Goal: Task Accomplishment & Management: Use online tool/utility

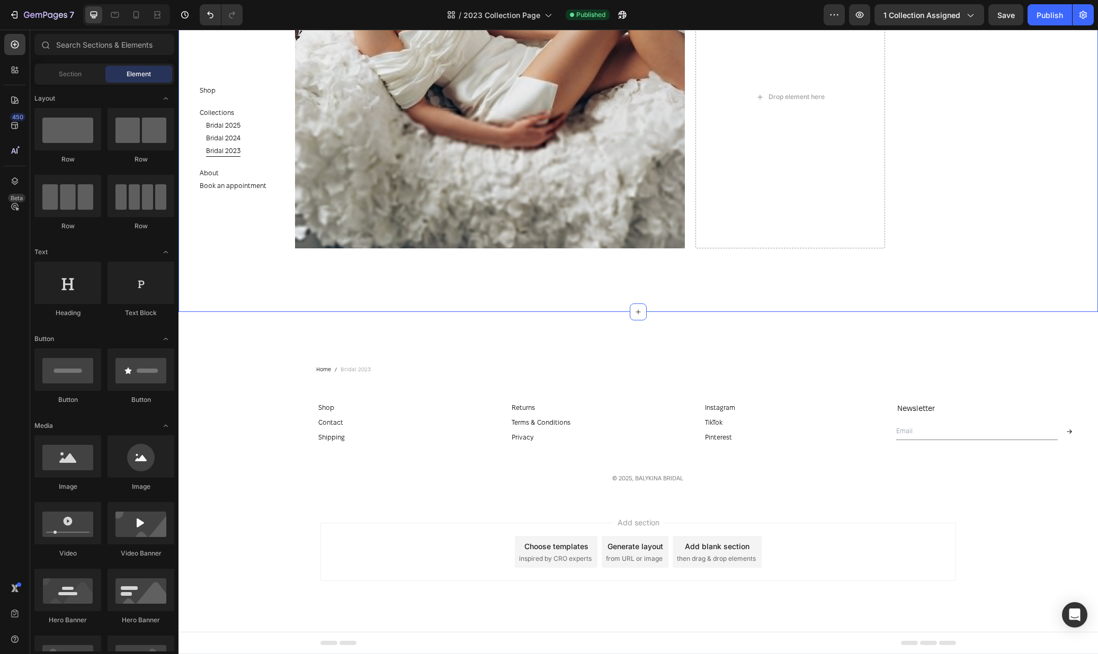
scroll to position [5704, 0]
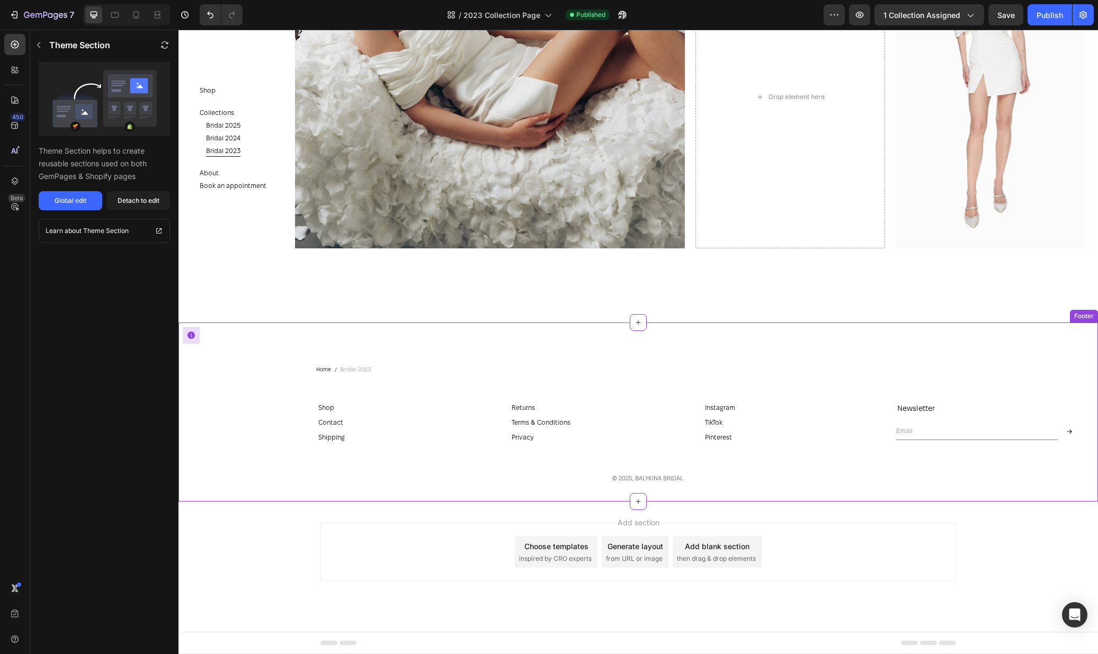
click at [415, 434] on div "Shipping Button" at bounding box center [410, 437] width 189 height 13
click at [485, 21] on div "/ 2023 Collection Page" at bounding box center [499, 14] width 115 height 21
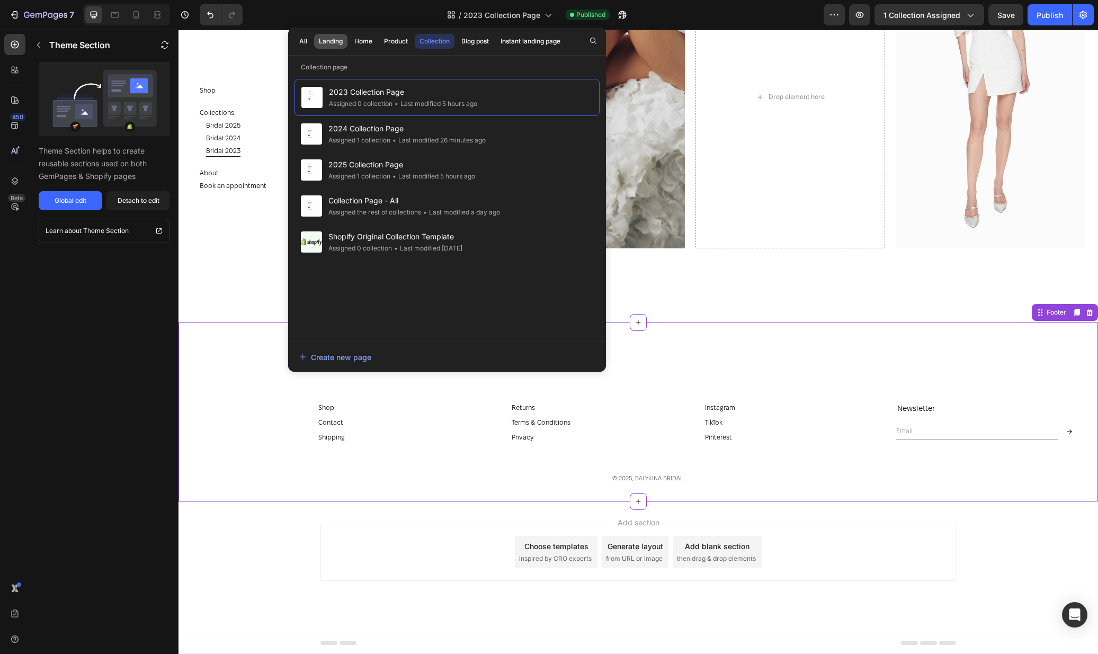
click at [324, 42] on div "Landing" at bounding box center [331, 42] width 24 height 10
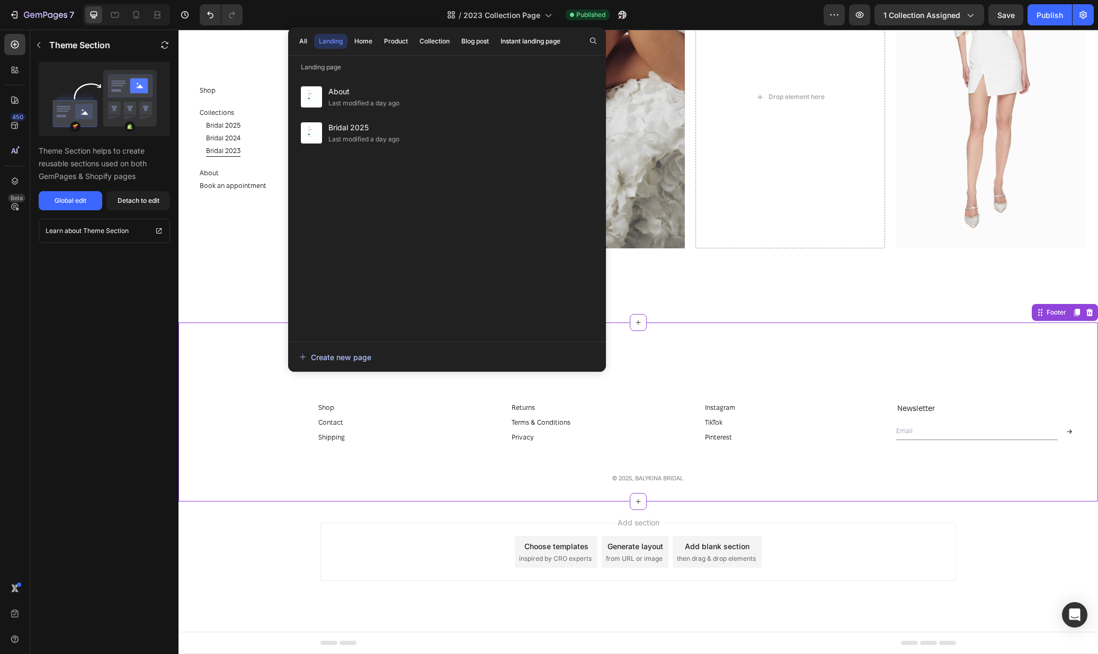
click at [357, 354] on div "Create new page" at bounding box center [335, 357] width 72 height 11
click at [381, 255] on div "About Last modified a day ago Bridal 2025 Last modified a day ago" at bounding box center [446, 205] width 305 height 252
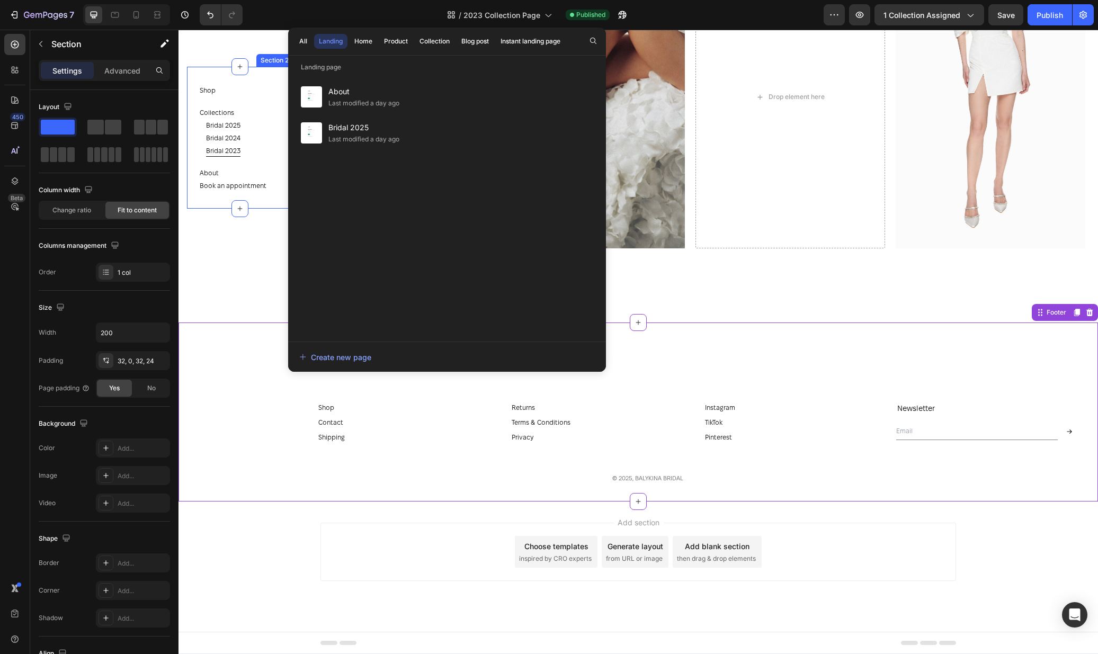
click at [254, 71] on div "Shop Button Collections Button Bridal 2025 Button Bridal 2024 Button Bridal 202…" at bounding box center [240, 138] width 106 height 142
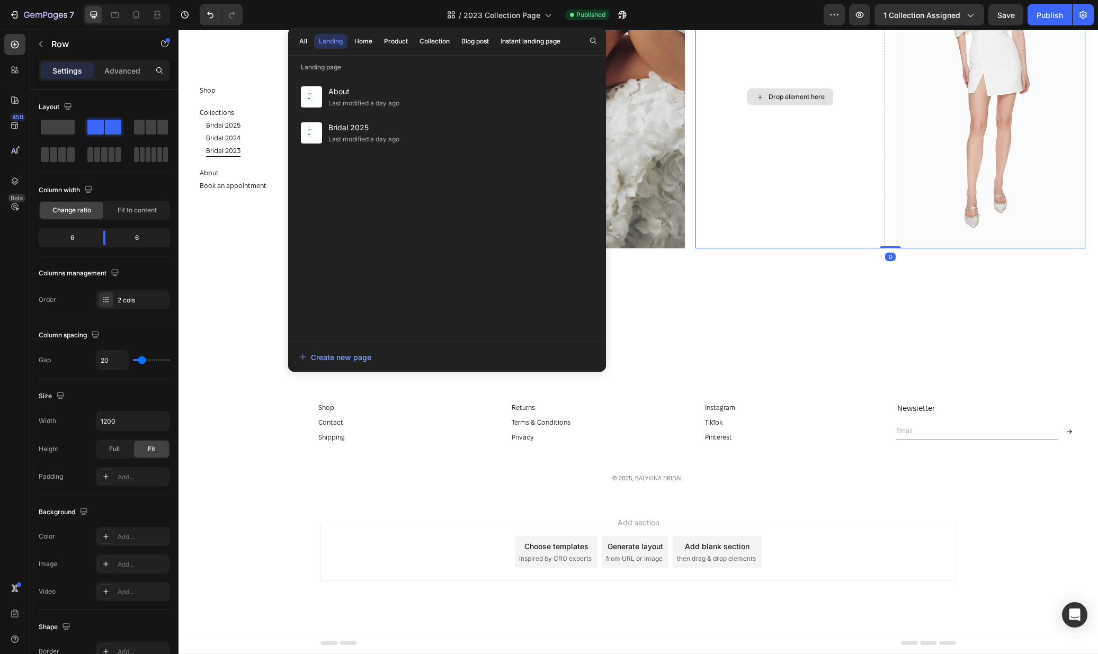
drag, startPoint x: 787, startPoint y: 162, endPoint x: 737, endPoint y: 84, distance: 92.7
click at [787, 162] on div "Drop element here" at bounding box center [790, 97] width 190 height 302
click at [507, 17] on span "2023 Collection Page" at bounding box center [501, 15] width 77 height 11
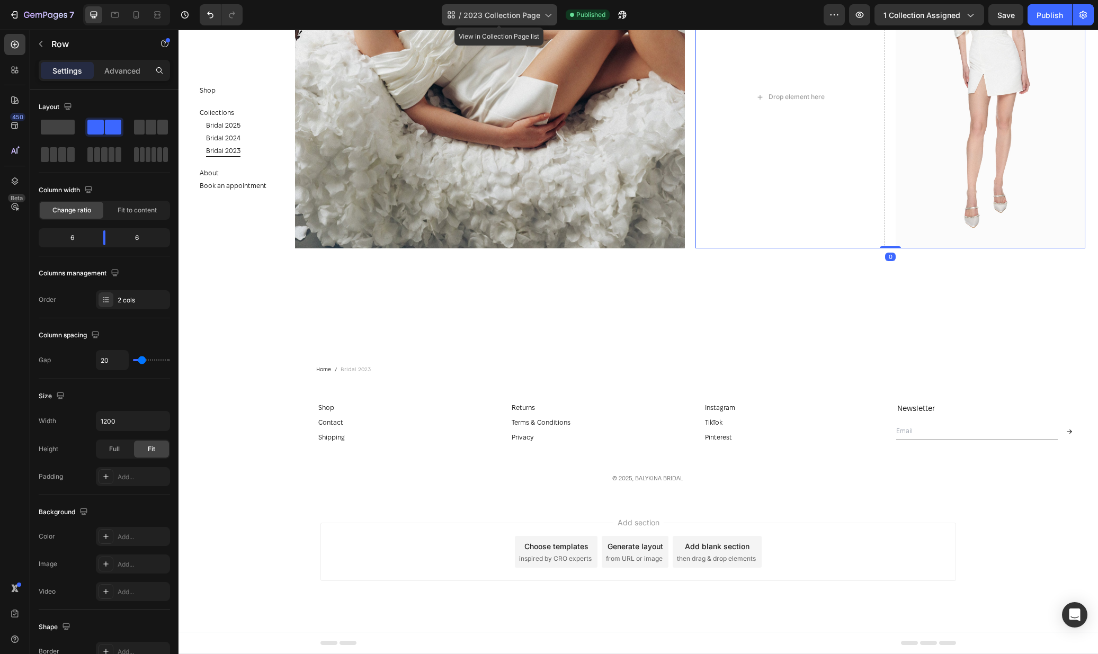
click at [505, 14] on span "2023 Collection Page" at bounding box center [501, 15] width 77 height 11
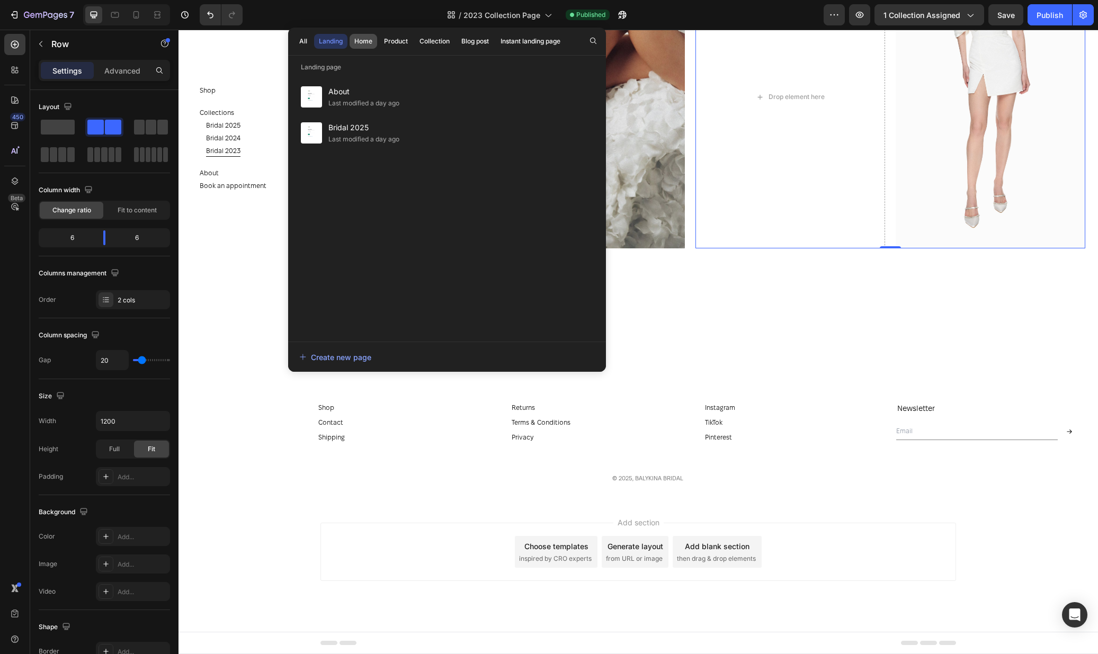
click at [354, 39] on div "Home" at bounding box center [363, 42] width 18 height 10
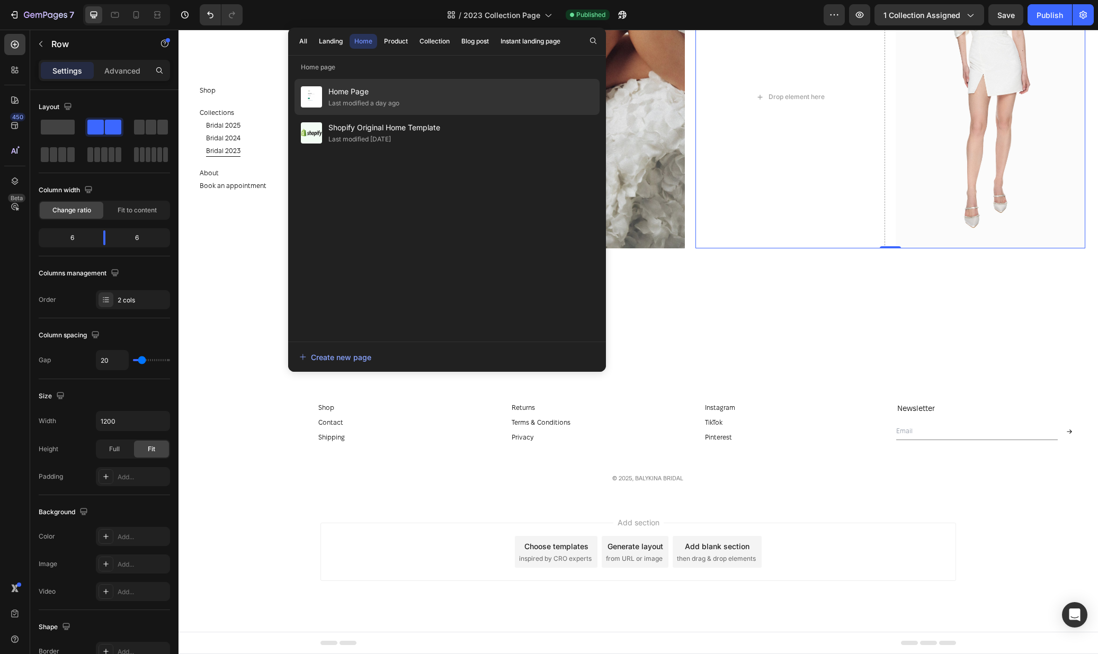
click at [351, 91] on span "Home Page" at bounding box center [363, 91] width 71 height 13
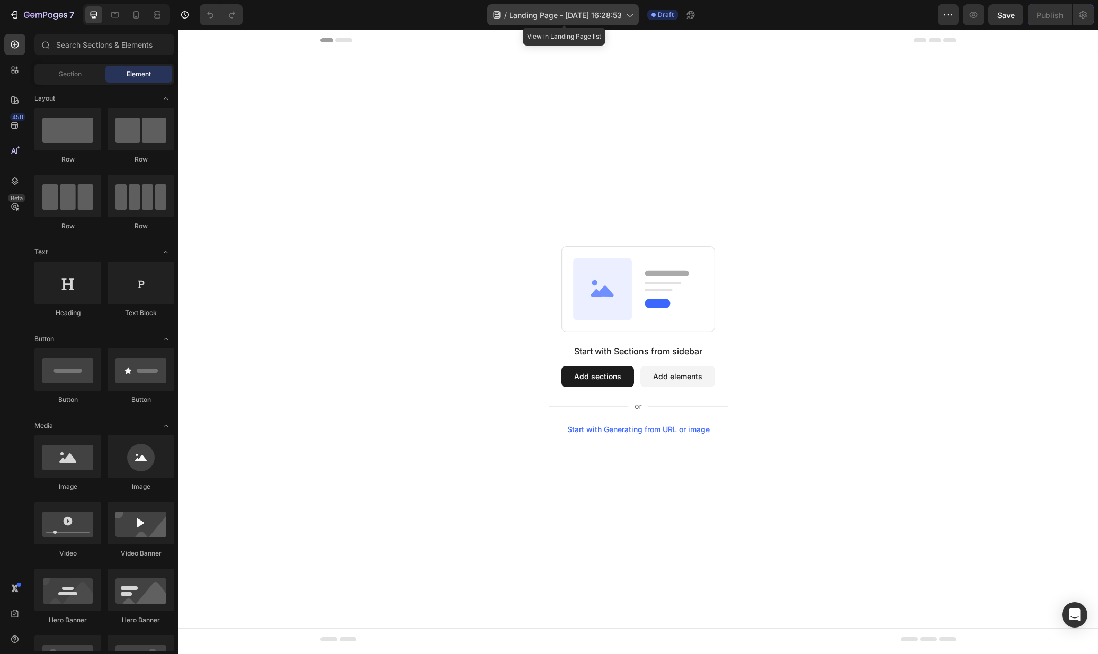
click at [625, 22] on div "/ Landing Page - Aug 26, 16:28:53" at bounding box center [562, 14] width 151 height 21
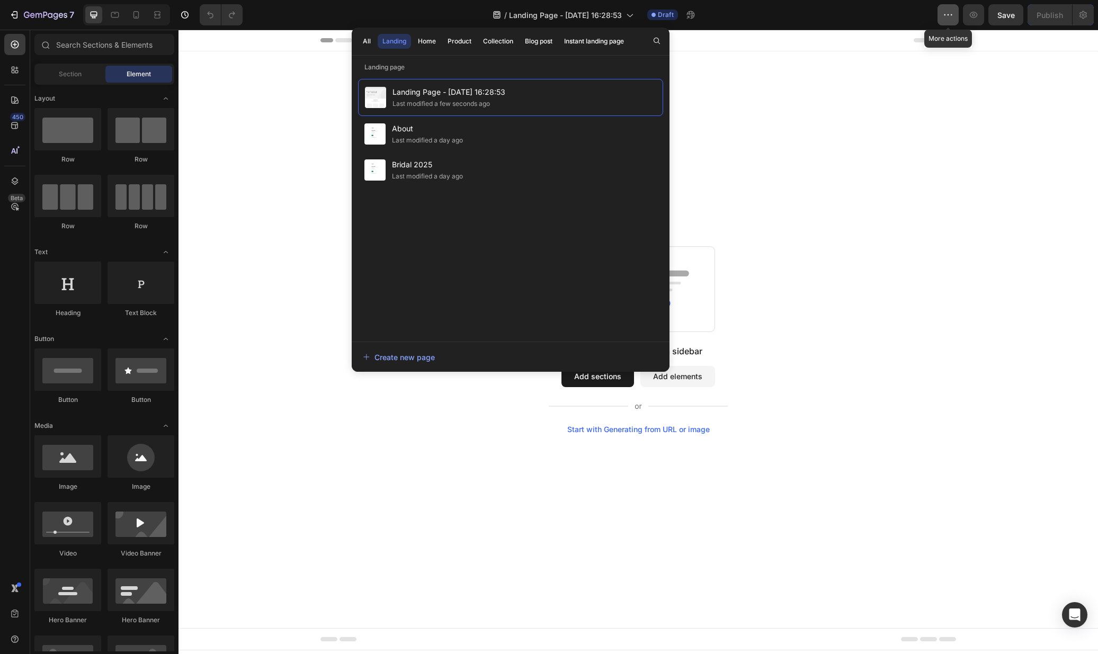
click at [954, 15] on button "button" at bounding box center [947, 14] width 21 height 21
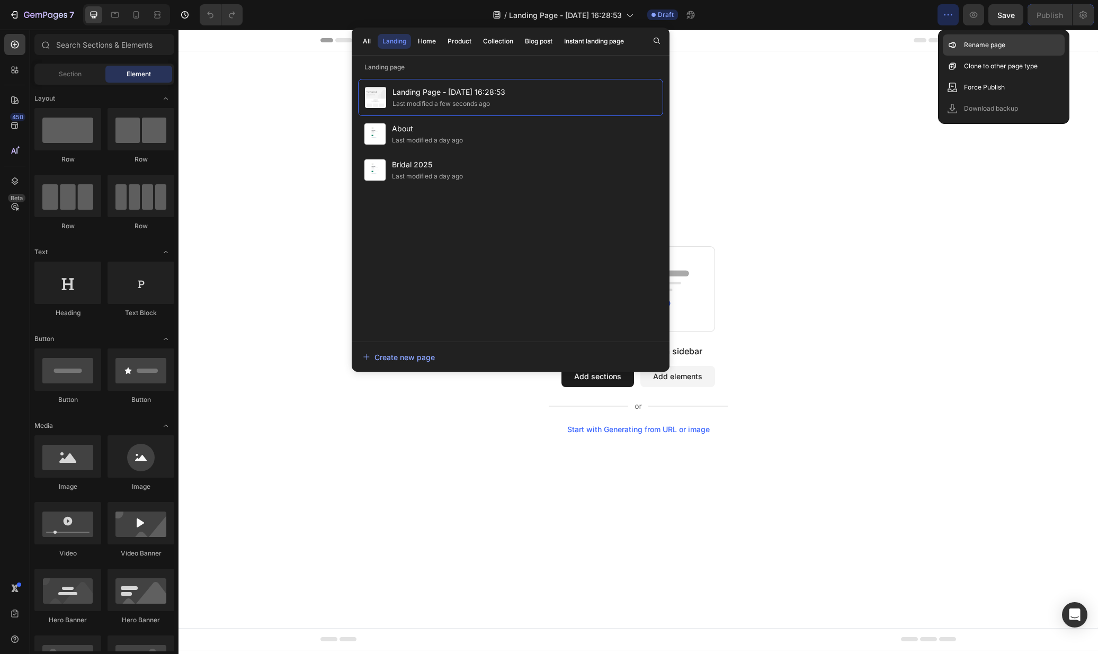
click at [997, 45] on p "Rename page" at bounding box center [984, 45] width 41 height 11
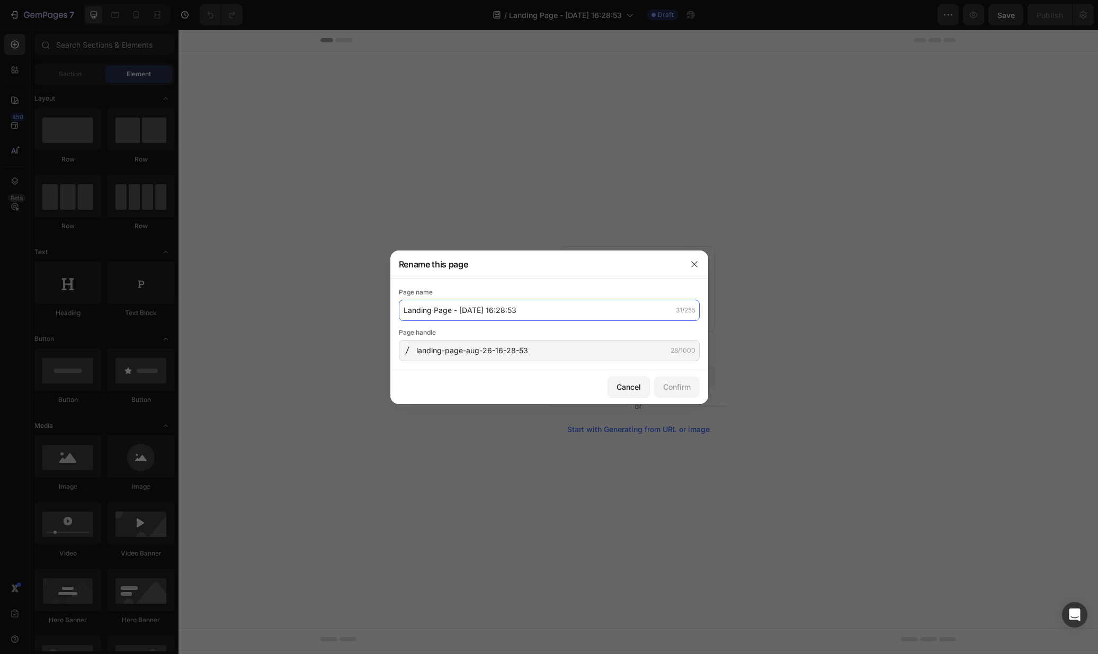
click at [542, 305] on input "Landing Page - Aug 26, 16:28:53" at bounding box center [549, 310] width 301 height 21
type input "Contact"
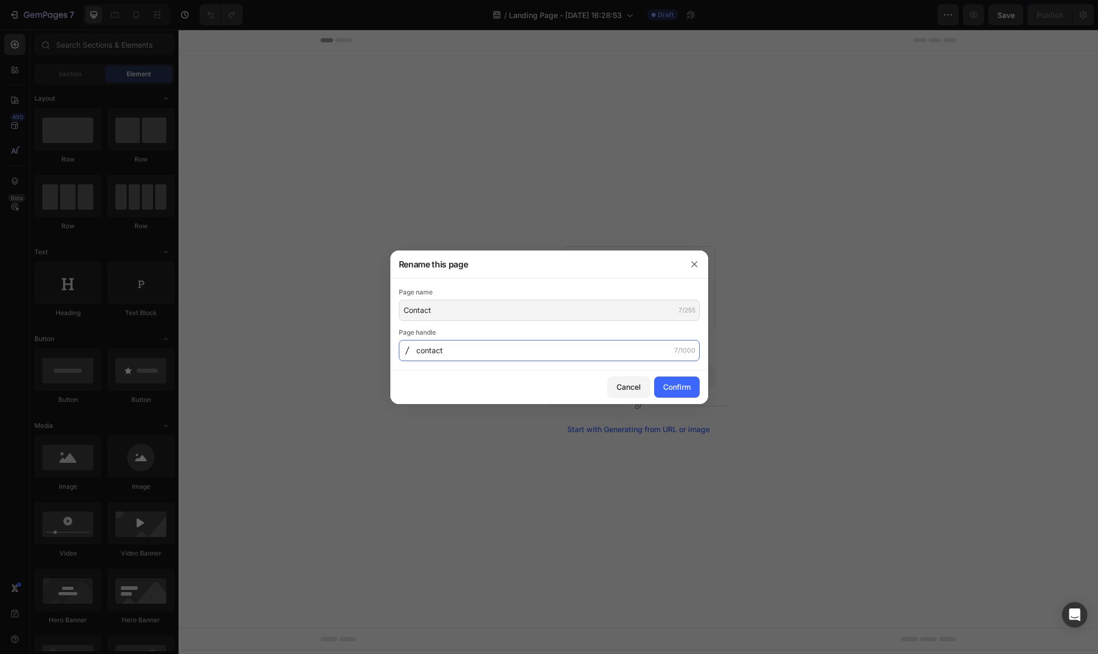
type input "contact"
click at [654, 388] on button "Confirm" at bounding box center [677, 387] width 46 height 21
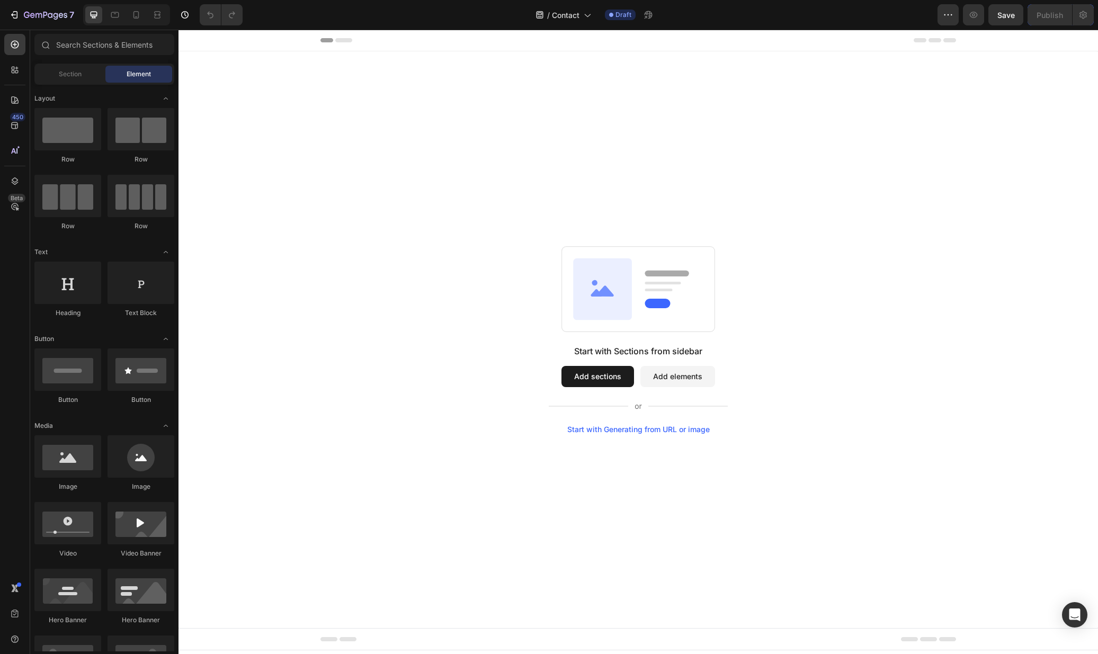
click at [542, 115] on div "Start with Sections from sidebar Add sections Add elements Start with Generatin…" at bounding box center [637, 339] width 919 height 577
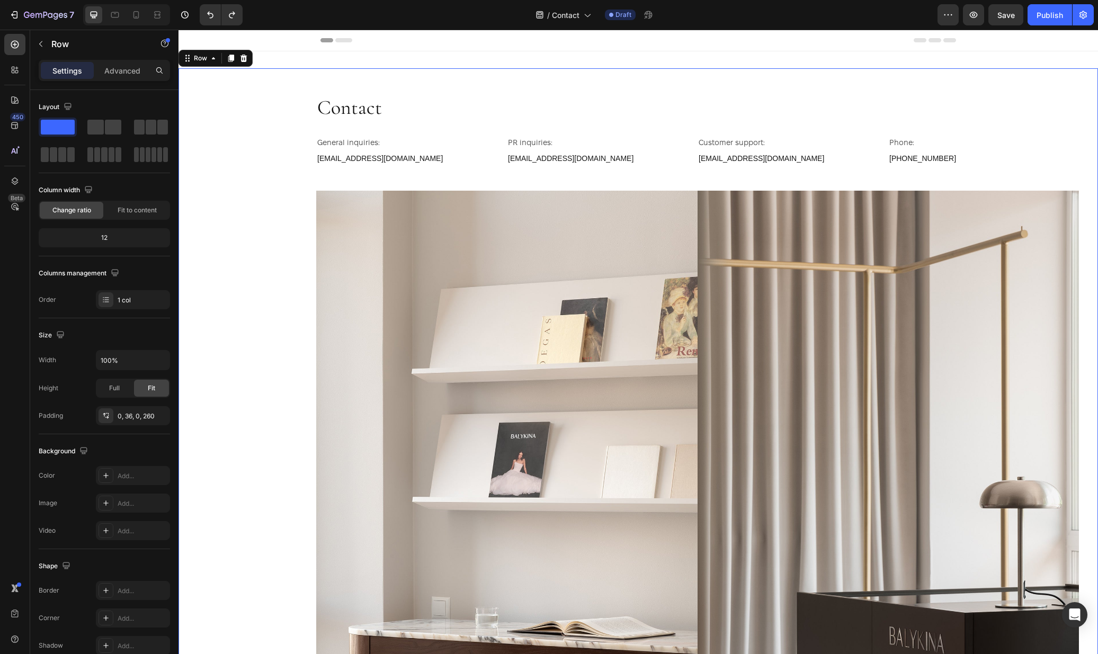
click at [285, 75] on div "Contact Heading General inquiries: Text Block info@balykina.com Text Block PR i…" at bounding box center [637, 391] width 919 height 647
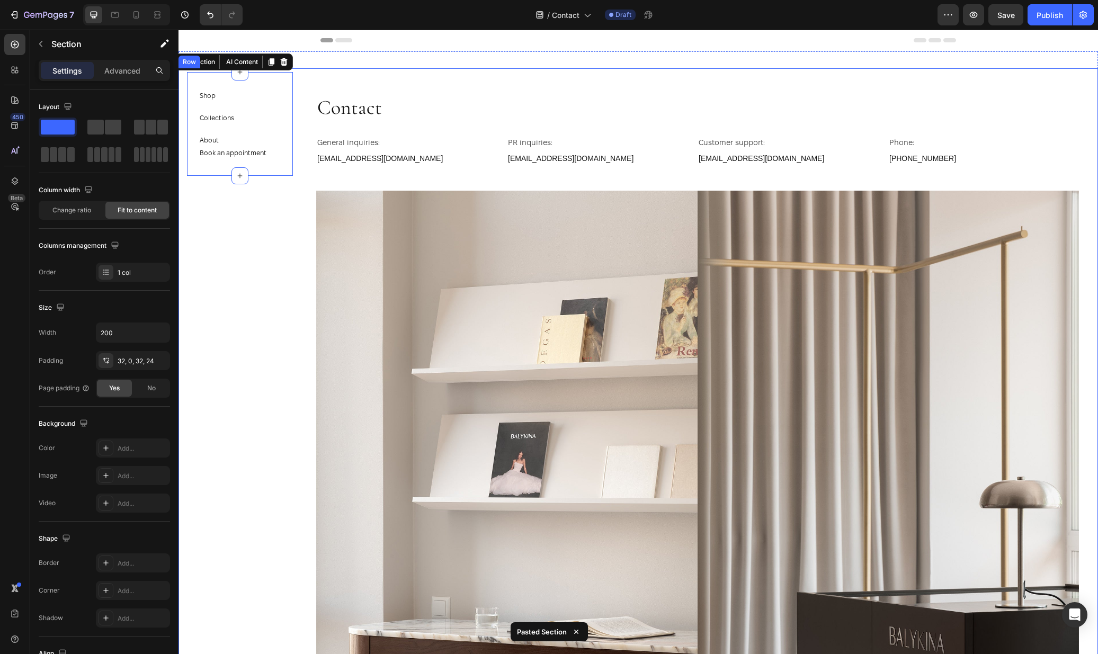
click at [695, 71] on div "Contact Heading General inquiries: Text Block info@balykina.com Text Block PR i…" at bounding box center [697, 391] width 763 height 647
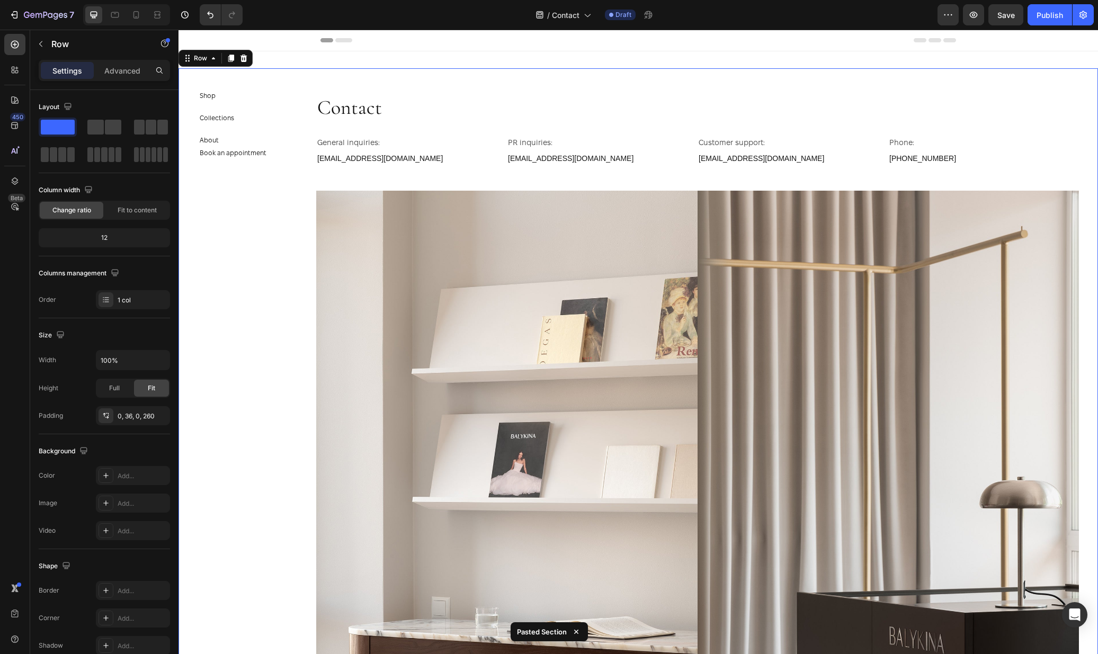
click at [722, 25] on div "7 Version history / Contact Draft Preview Save Publish" at bounding box center [549, 15] width 1098 height 30
click at [428, 57] on div "Contact Heading General inquiries: Text Block info@balykina.com Text Block PR i…" at bounding box center [637, 391] width 919 height 681
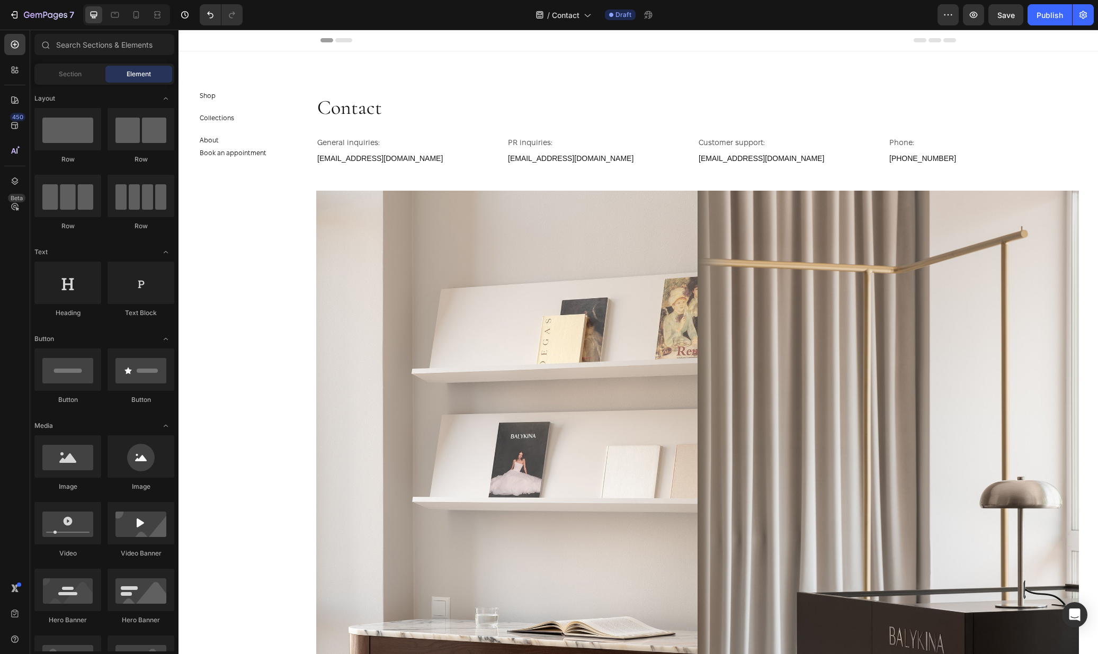
click at [445, 33] on div "Header" at bounding box center [637, 40] width 635 height 21
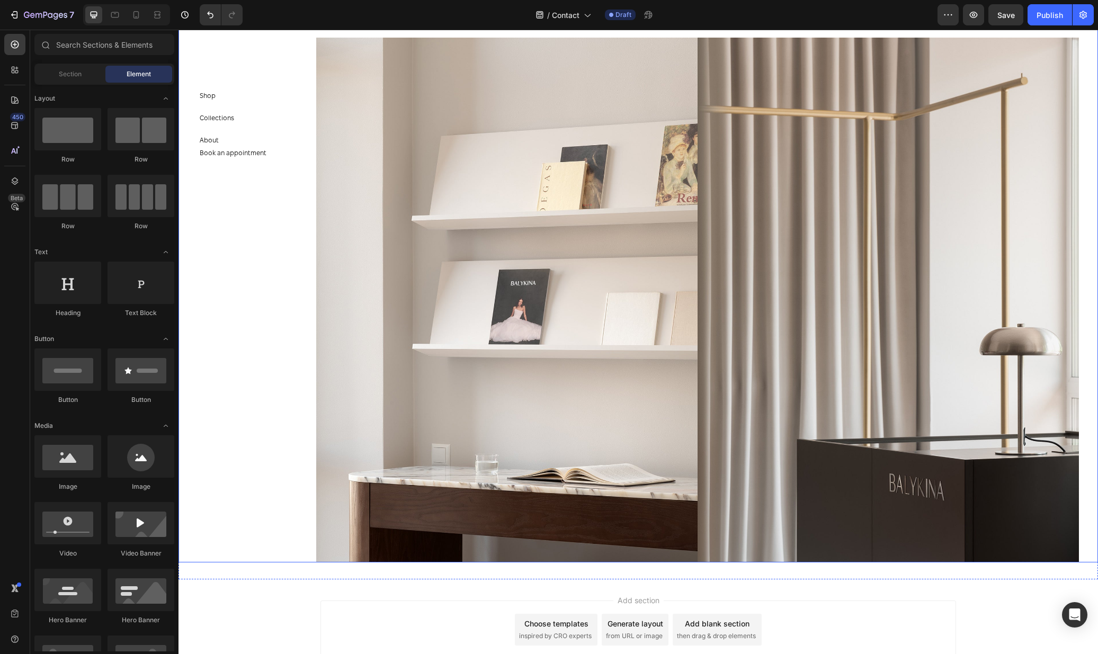
scroll to position [231, 0]
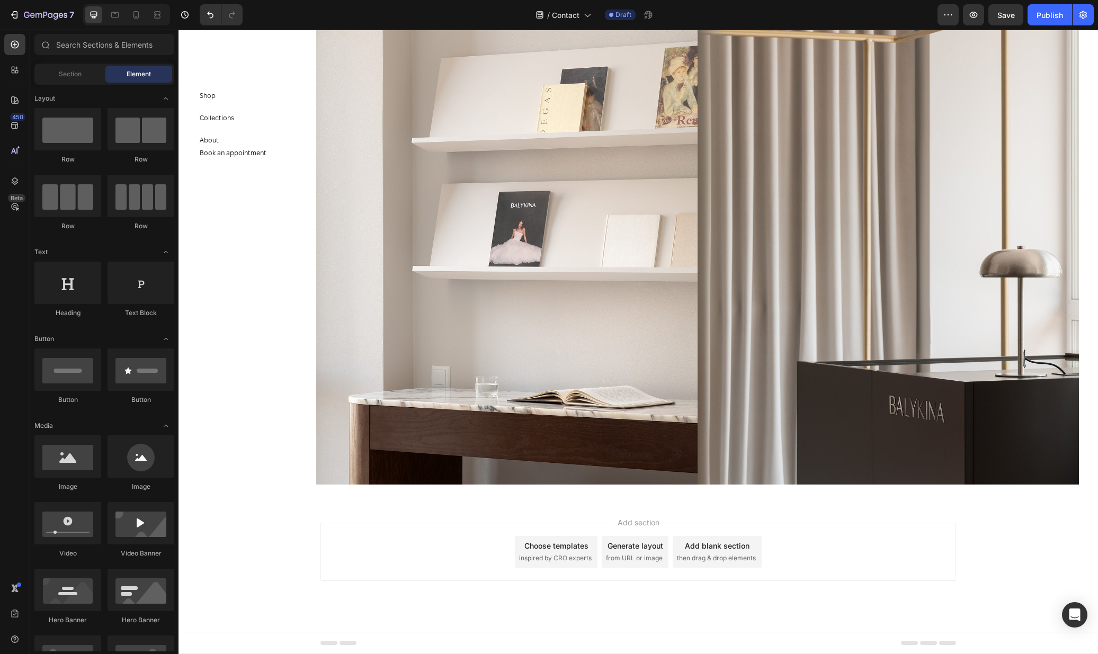
click at [556, 541] on div "Choose templates" at bounding box center [556, 545] width 64 height 11
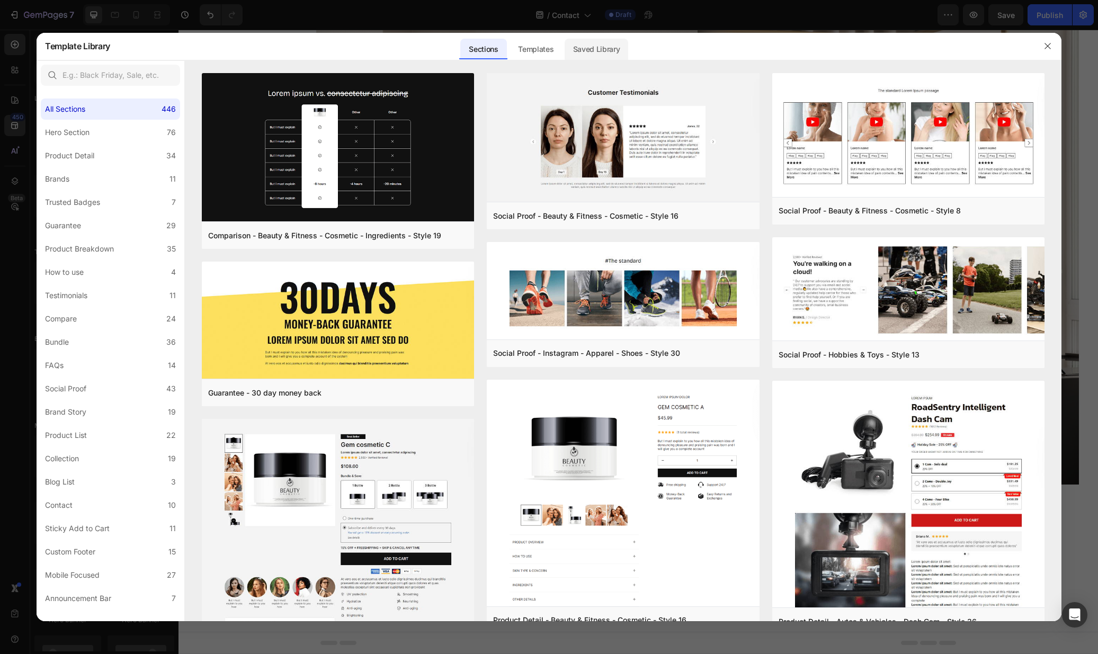
click at [604, 43] on div "Saved Library" at bounding box center [597, 49] width 64 height 21
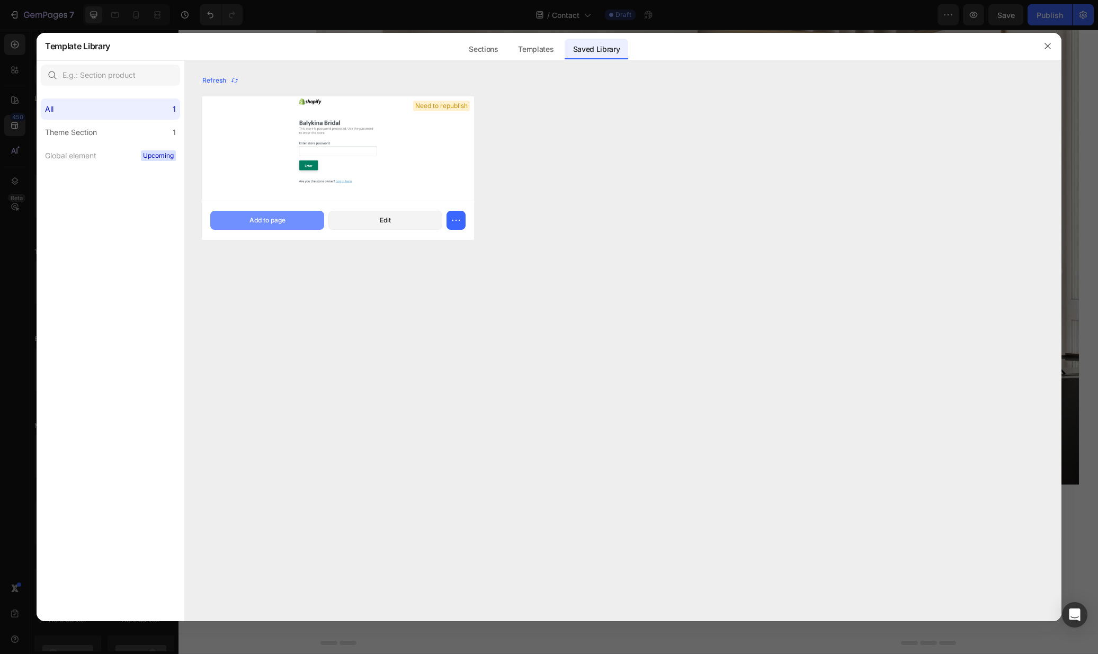
click at [272, 221] on div "Add to page" at bounding box center [267, 221] width 36 height 10
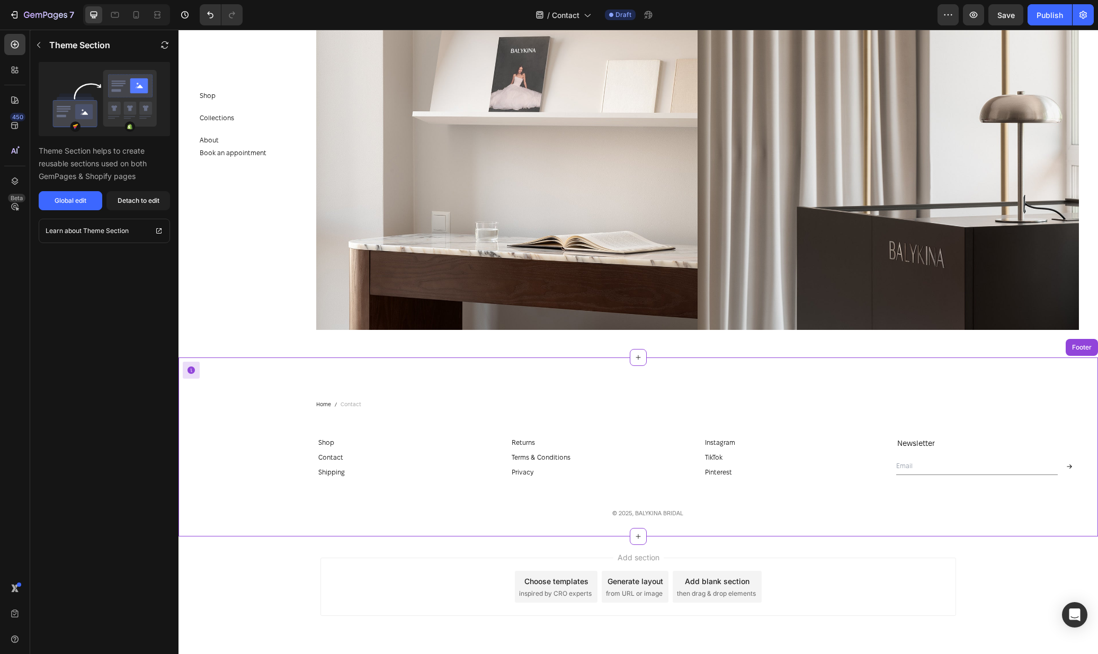
scroll to position [420, 0]
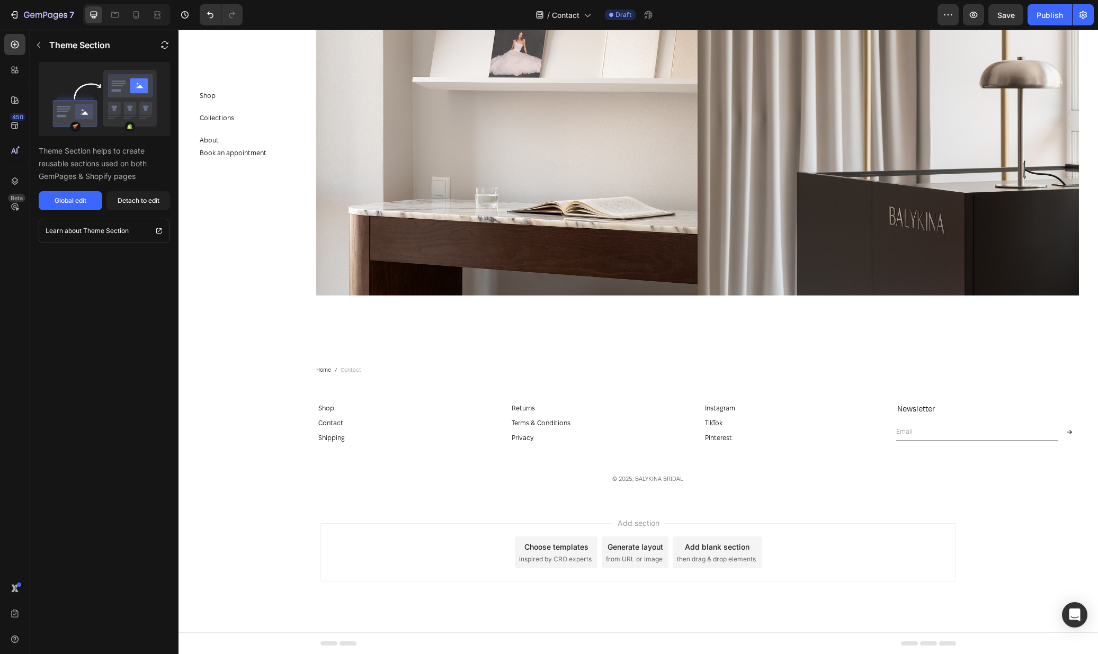
click at [1038, 547] on div "Add section Choose templates inspired by CRO experts Generate layout from URL o…" at bounding box center [637, 567] width 919 height 130
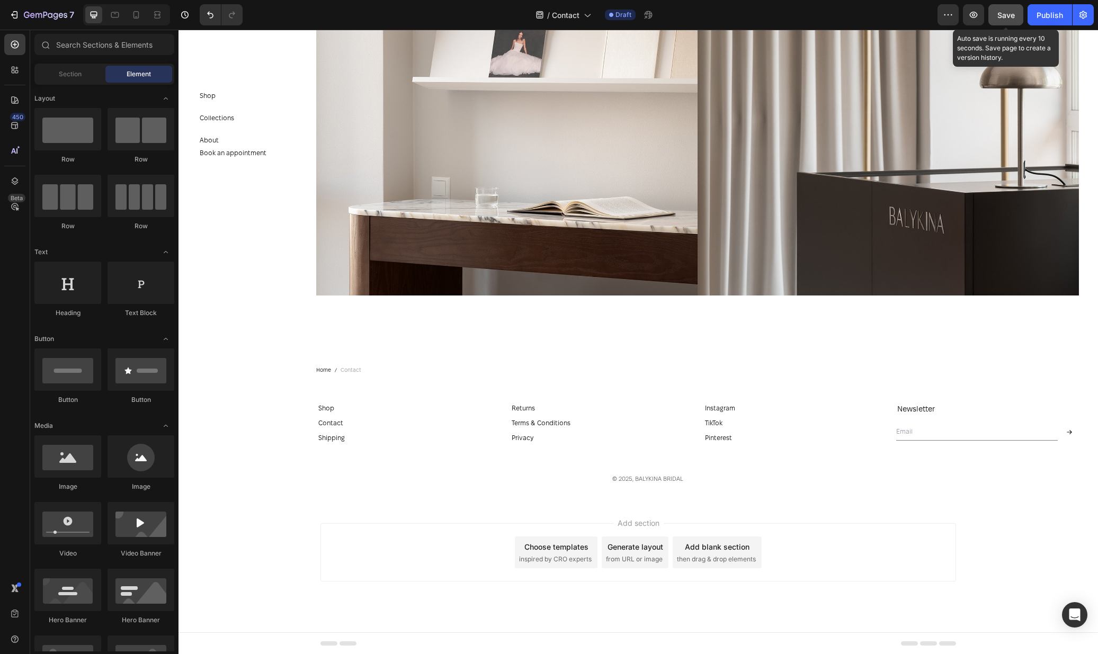
click at [1011, 16] on span "Save" at bounding box center [1005, 15] width 17 height 9
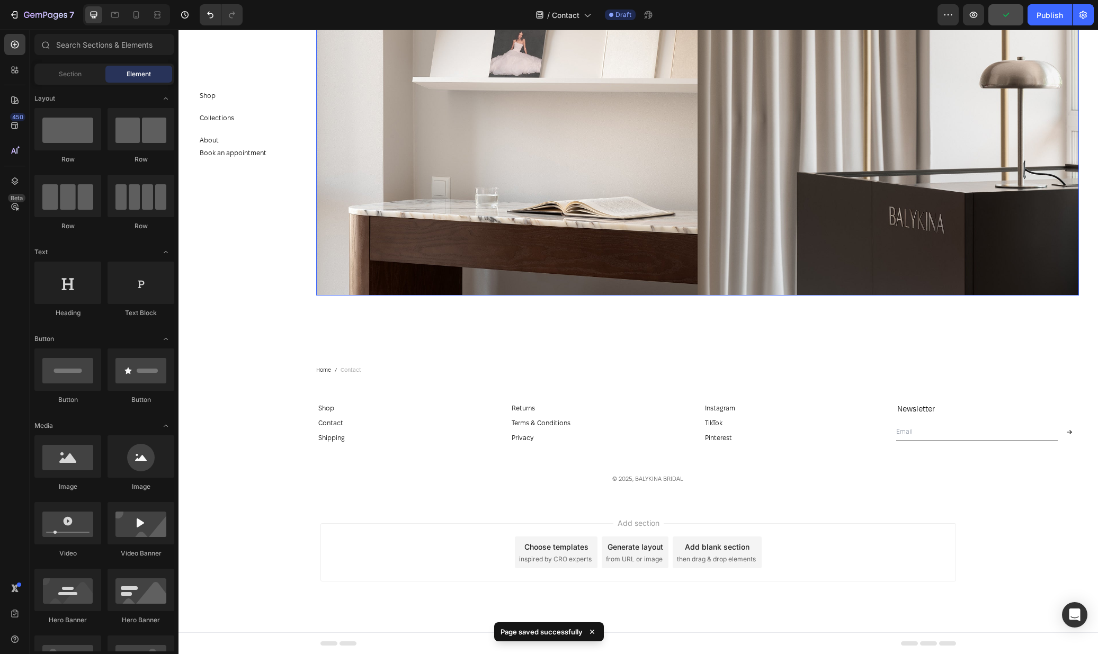
scroll to position [0, 0]
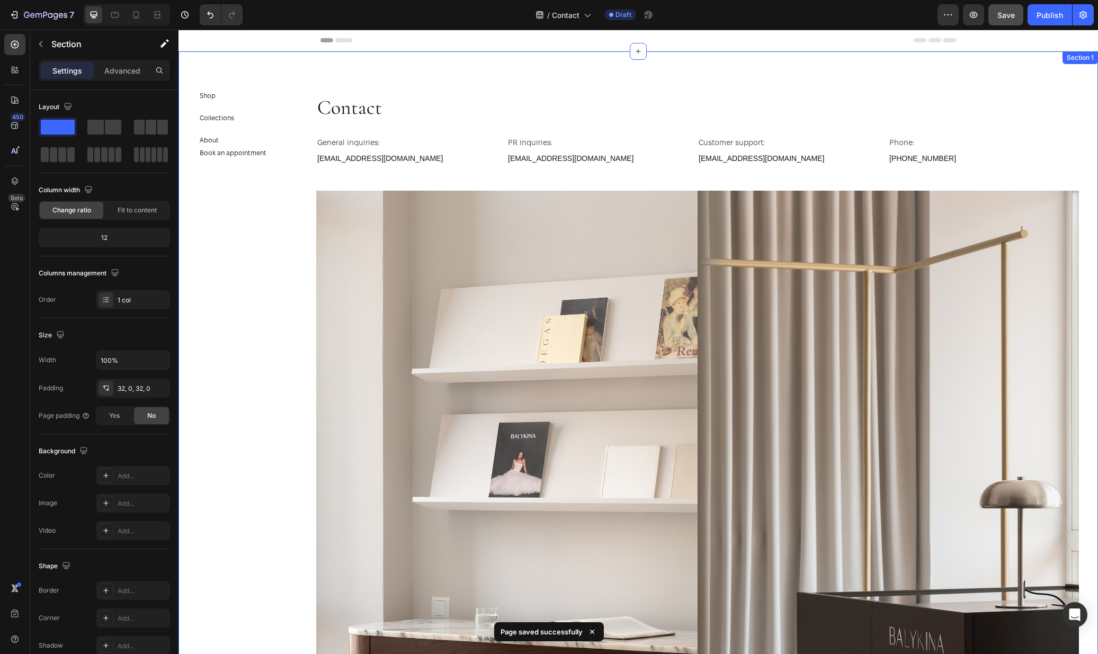
click at [472, 55] on div "Contact Heading General inquiries: Text Block info@balykina.com Text Block PR i…" at bounding box center [637, 391] width 919 height 681
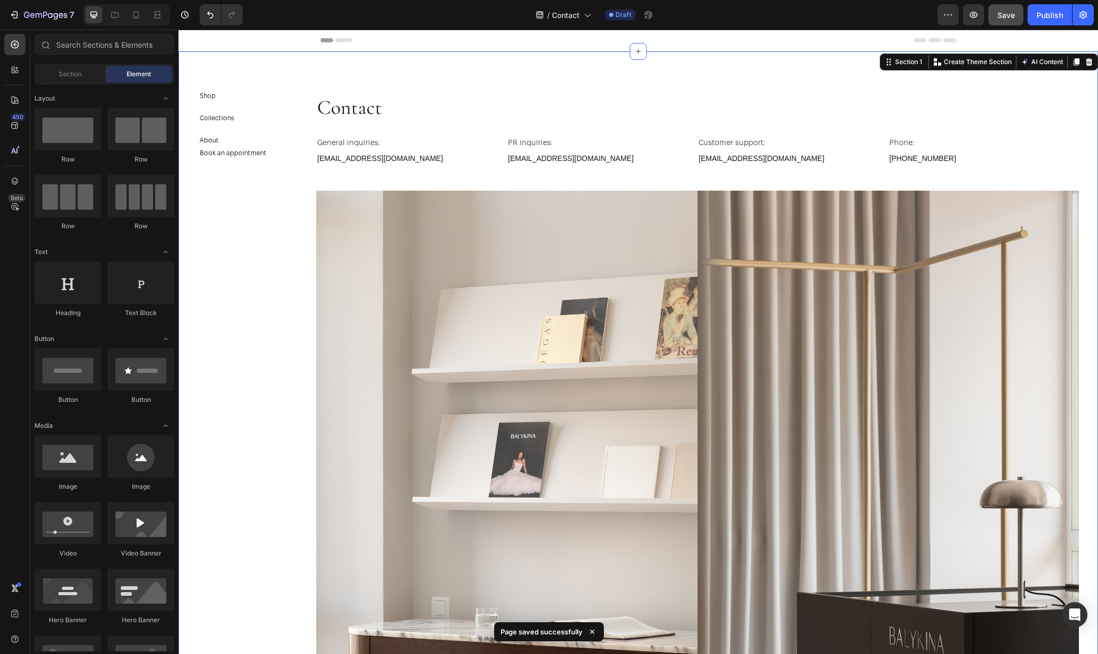
click at [462, 34] on div "Header" at bounding box center [637, 40] width 635 height 21
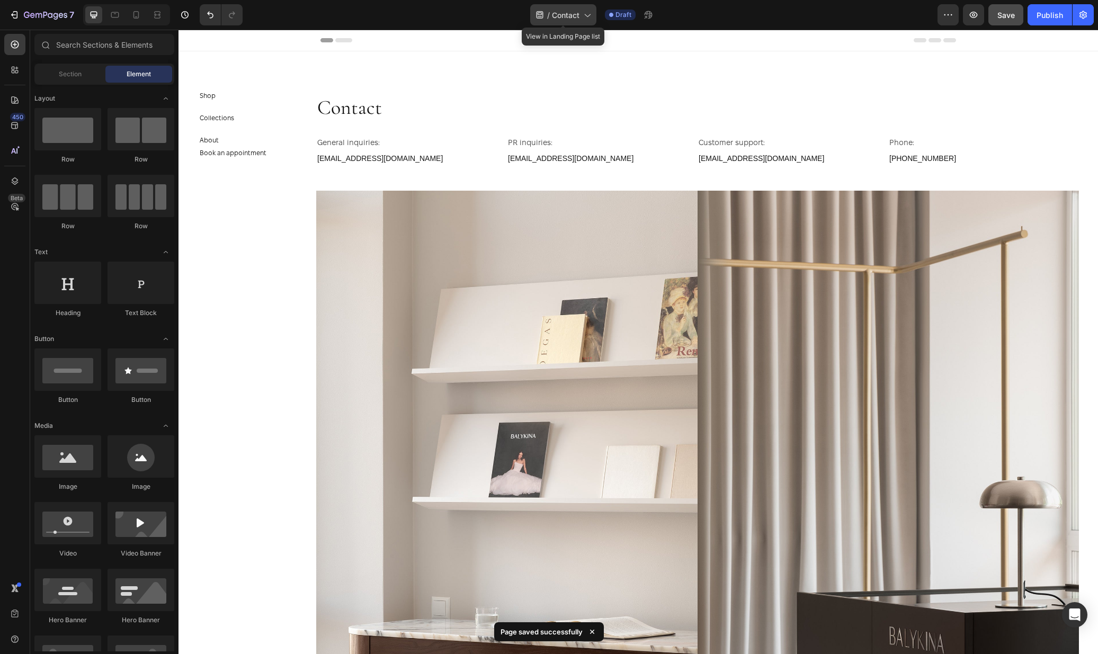
click at [556, 15] on span "Contact" at bounding box center [566, 15] width 28 height 11
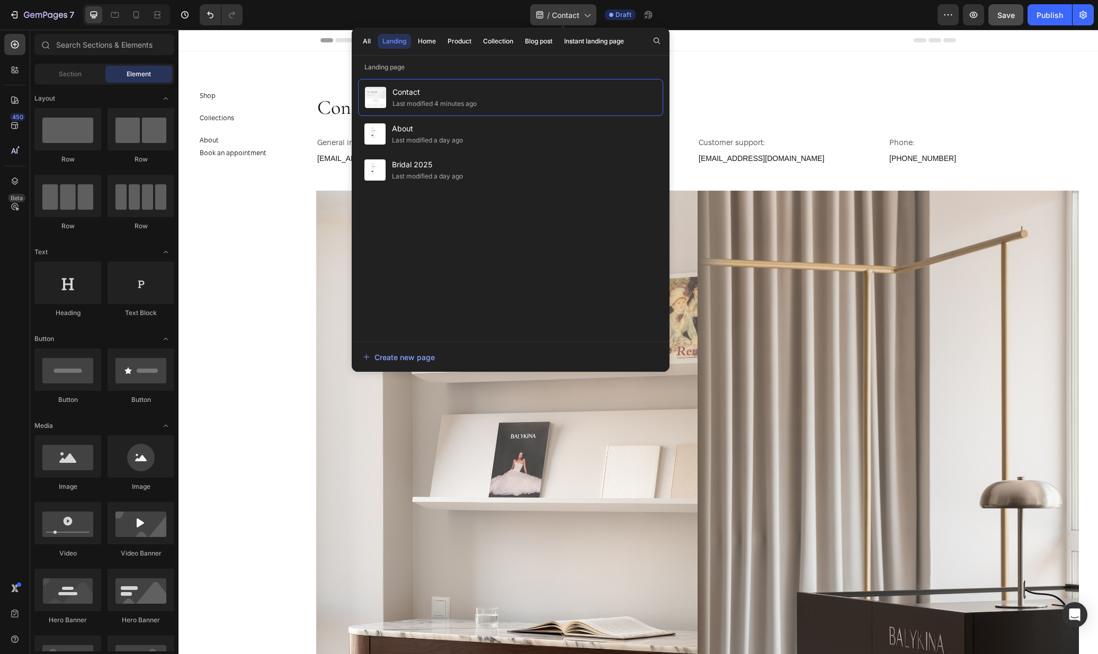
click at [556, 15] on span "Contact" at bounding box center [566, 15] width 28 height 11
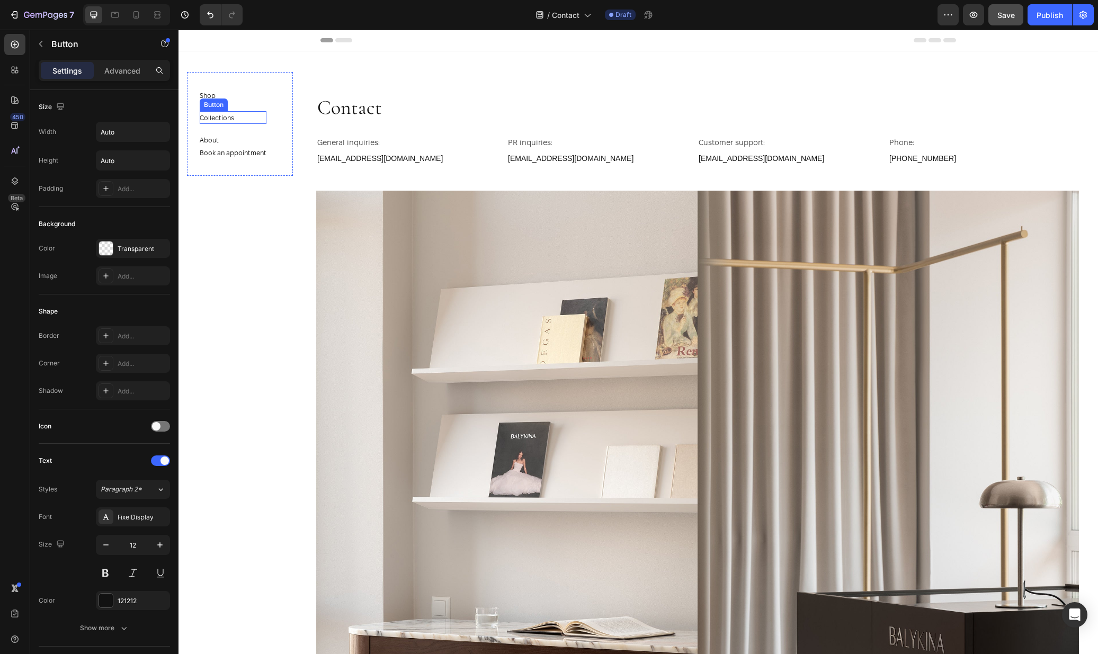
click at [243, 117] on div "Collections Button" at bounding box center [233, 117] width 67 height 13
click at [254, 242] on section "Shop Button Collections Button About Button Book an appointment Button Section 2" at bounding box center [239, 342] width 123 height 624
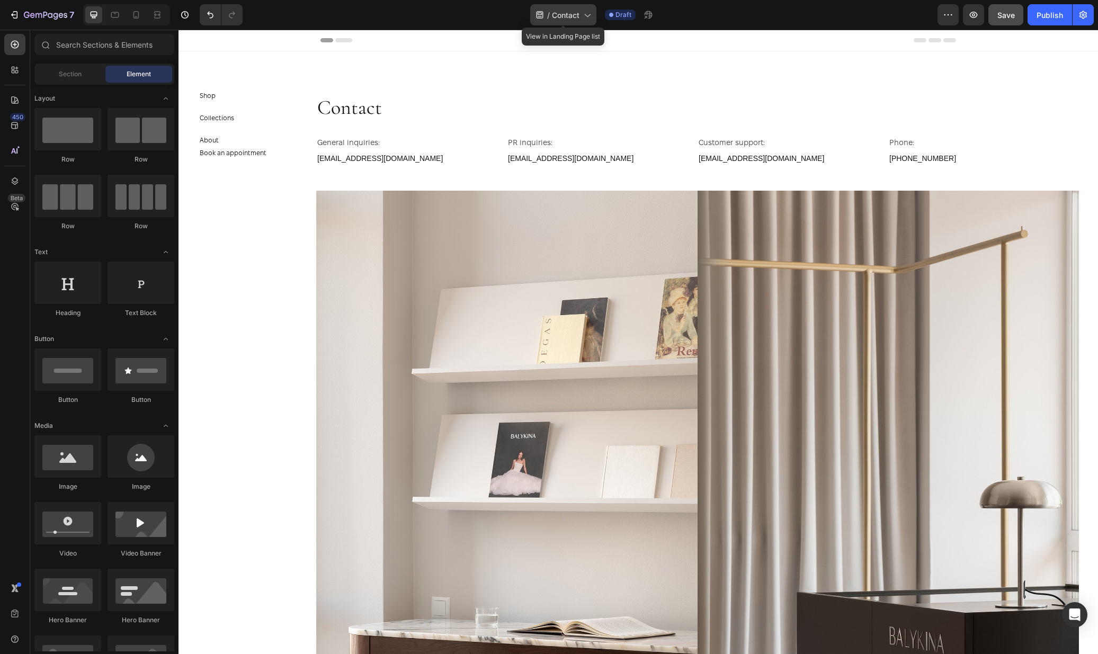
click at [579, 20] on span "Contact" at bounding box center [566, 15] width 28 height 11
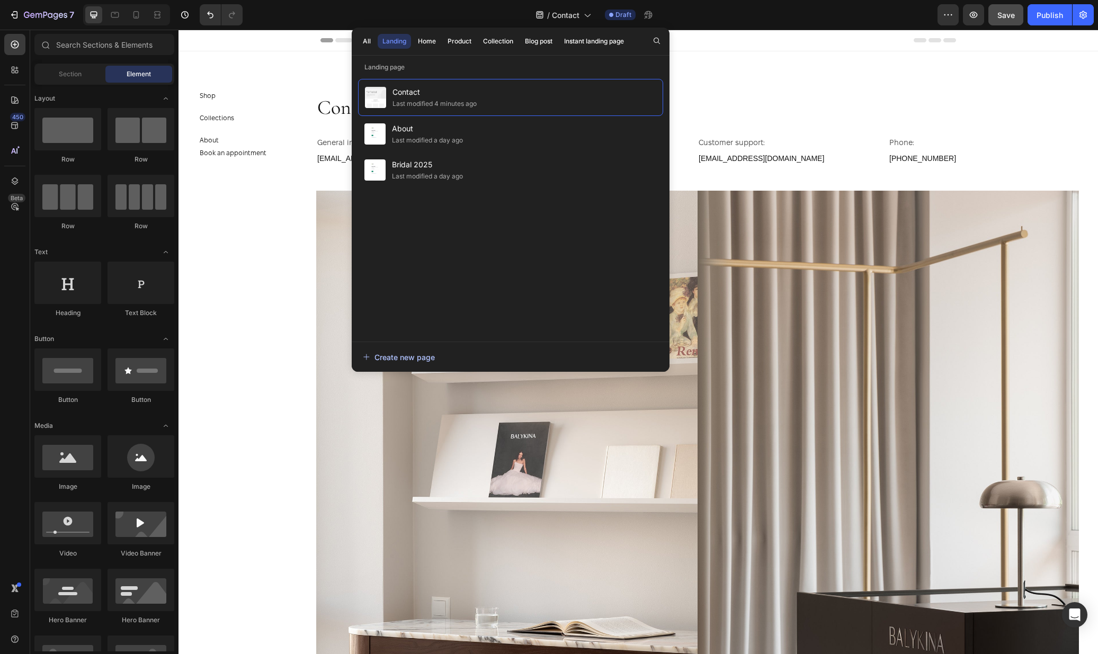
click at [410, 356] on div "Create new page" at bounding box center [399, 357] width 72 height 11
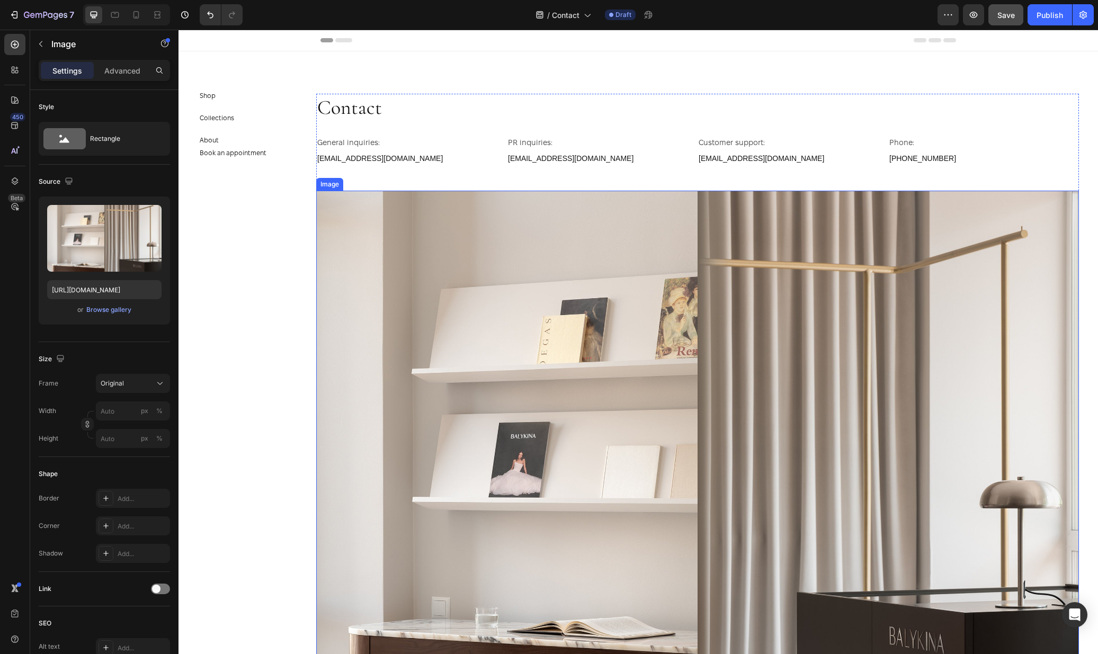
click at [332, 254] on img at bounding box center [697, 453] width 763 height 525
click at [572, 17] on span "Contact" at bounding box center [566, 15] width 28 height 11
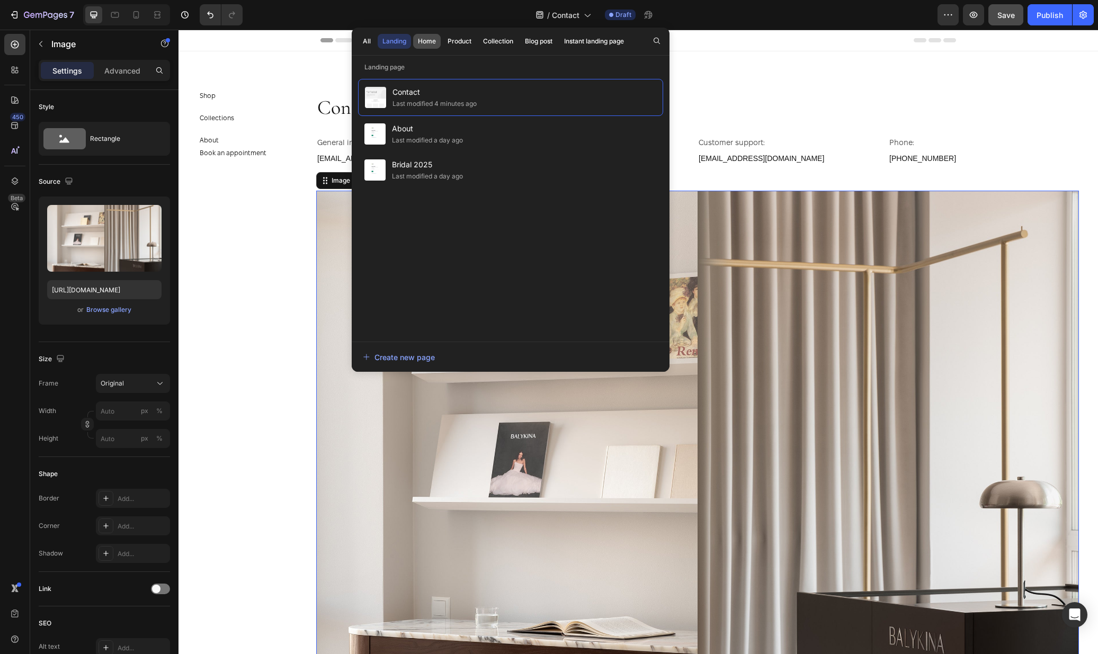
click at [425, 40] on div "Home" at bounding box center [427, 42] width 18 height 10
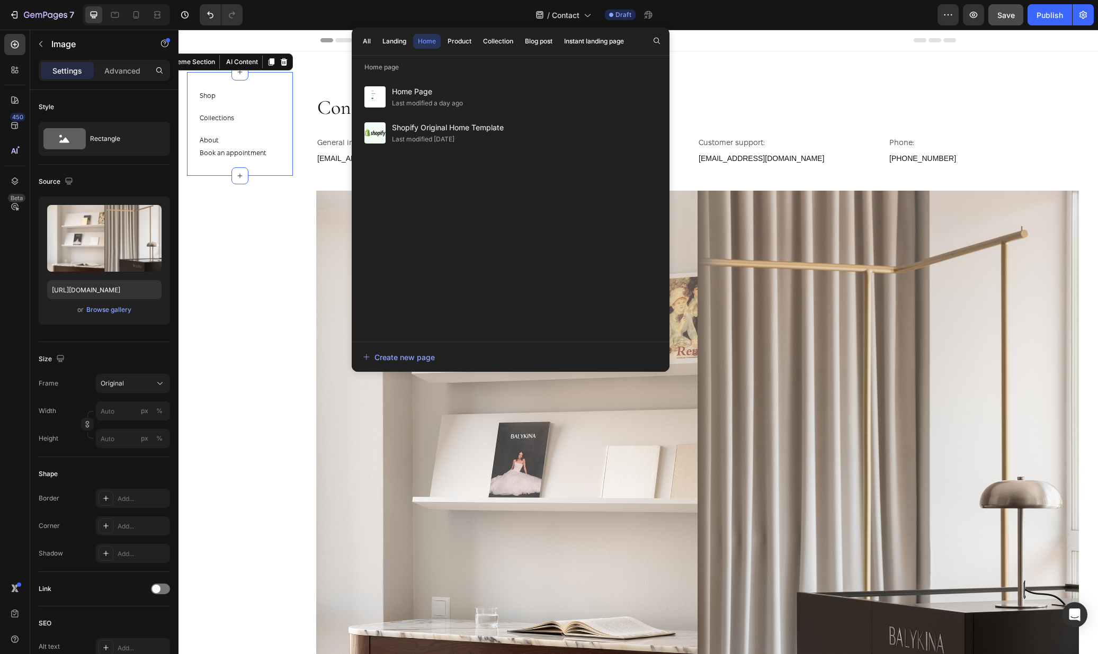
click at [259, 133] on div "Collections Button" at bounding box center [233, 122] width 67 height 22
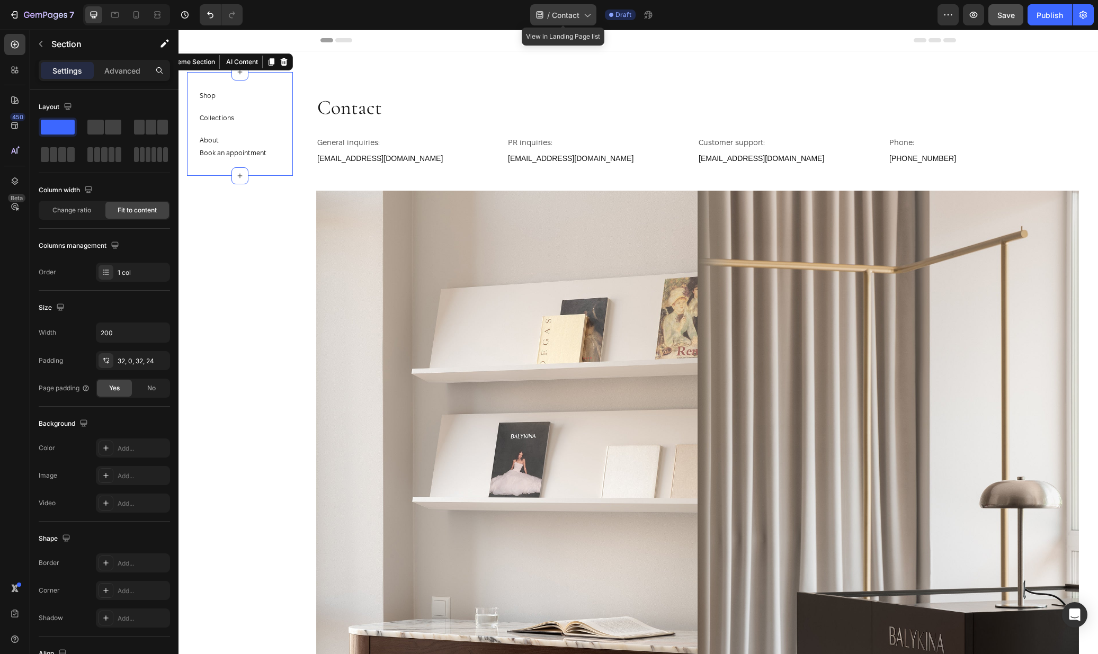
click at [587, 17] on icon at bounding box center [586, 15] width 11 height 11
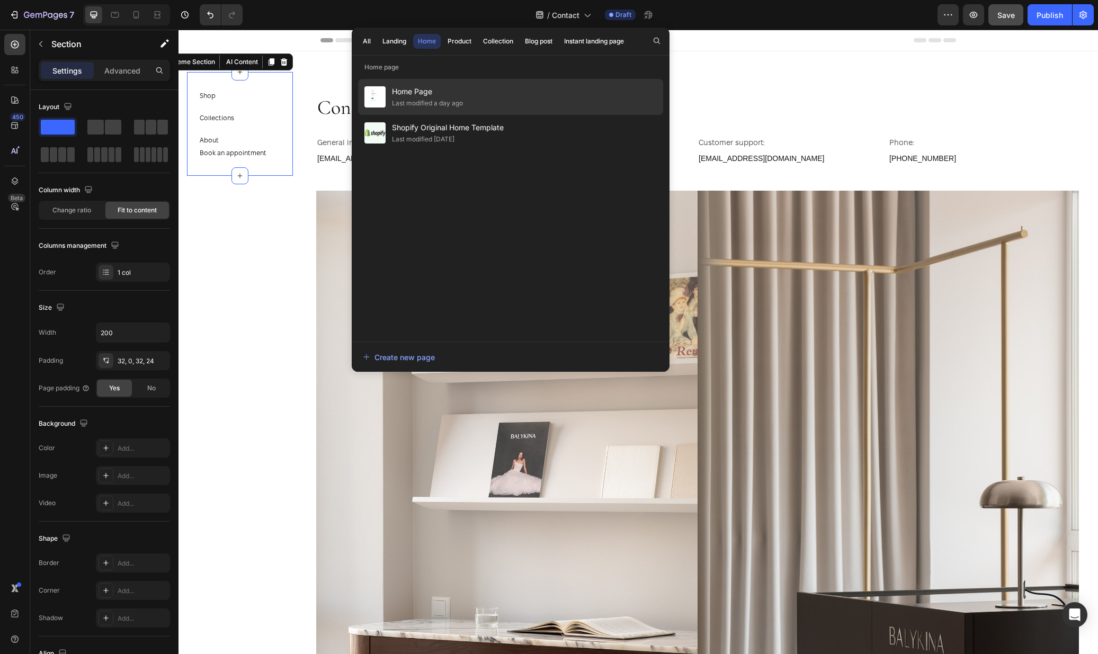
click at [512, 115] on div "Home Page Last modified a day ago" at bounding box center [510, 133] width 305 height 36
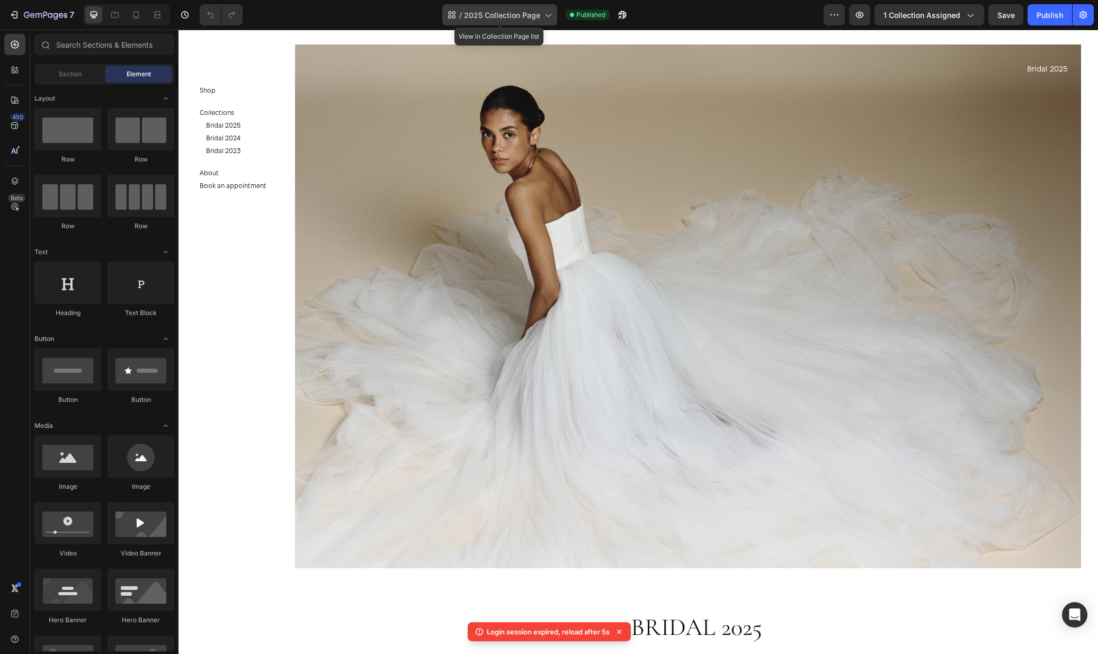
click at [509, 14] on span "2025 Collection Page" at bounding box center [502, 15] width 76 height 11
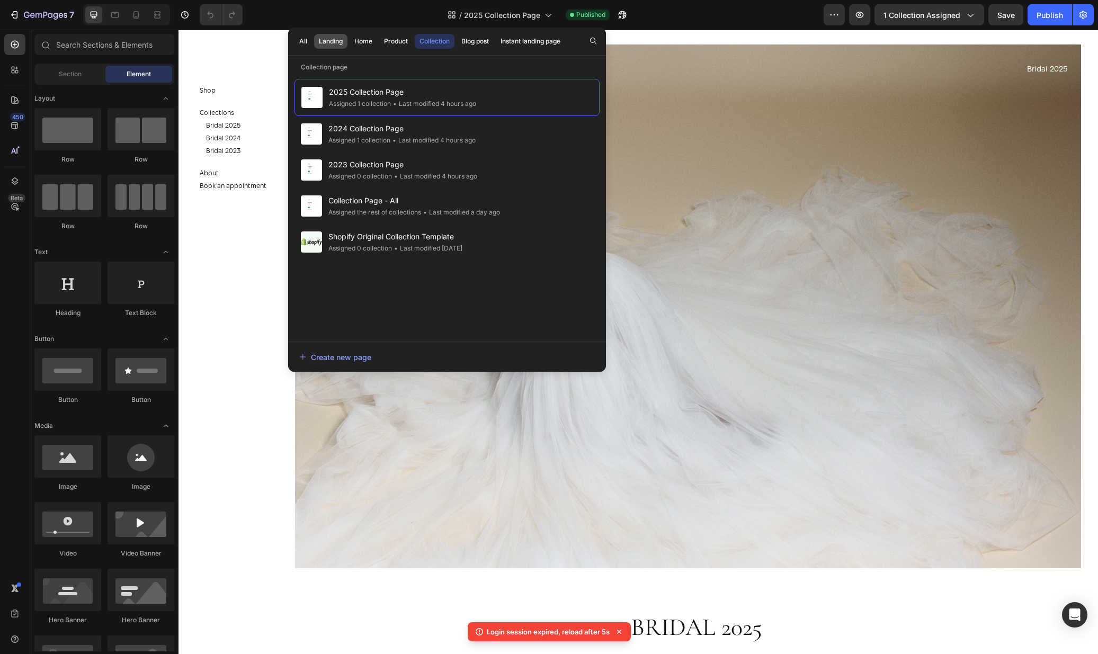
click at [336, 43] on div "Landing" at bounding box center [331, 42] width 24 height 10
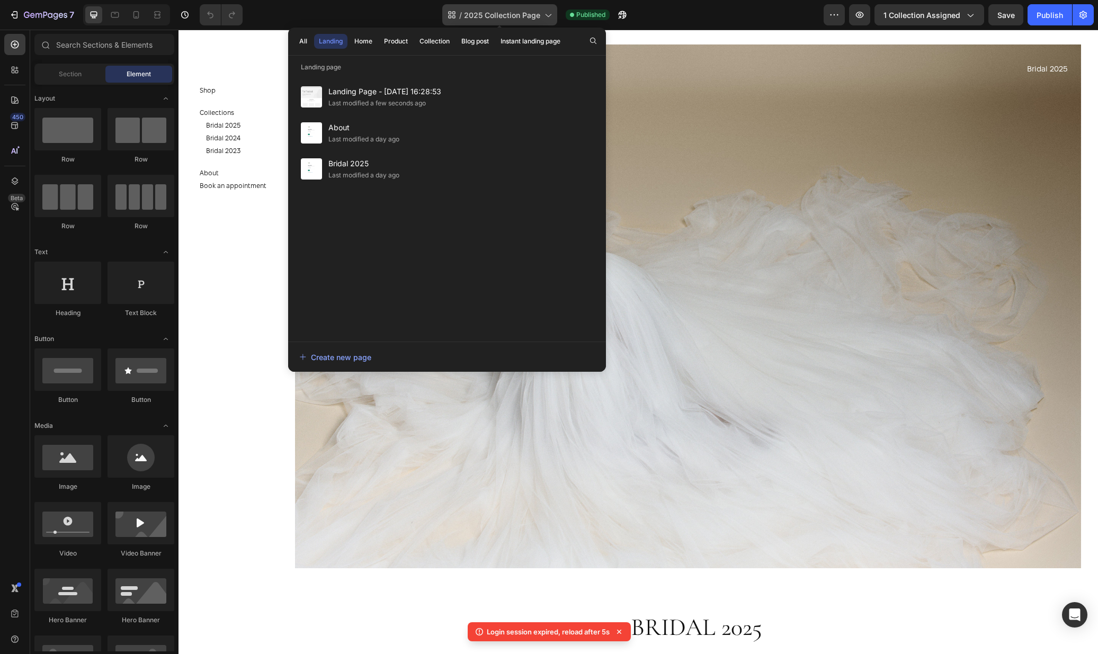
click at [557, 11] on div "/ 2025 Collection Page" at bounding box center [499, 14] width 115 height 21
